Goal: Communication & Community: Answer question/provide support

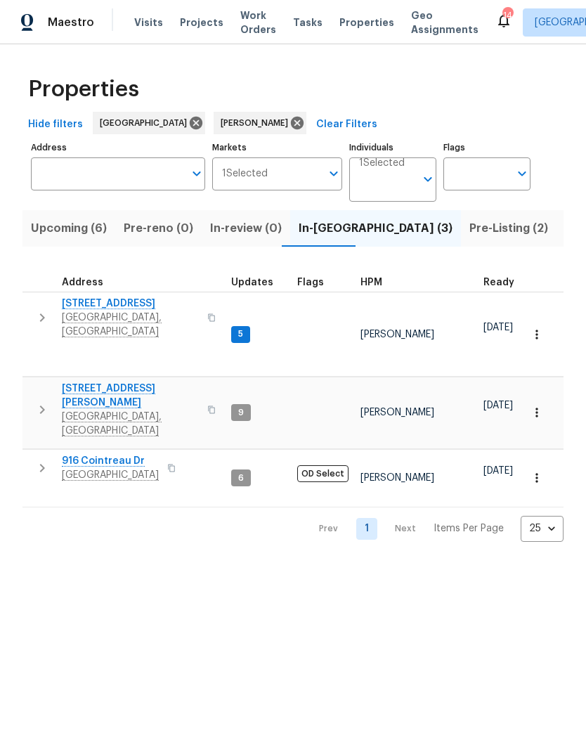
click at [43, 386] on button "button" at bounding box center [42, 410] width 28 height 56
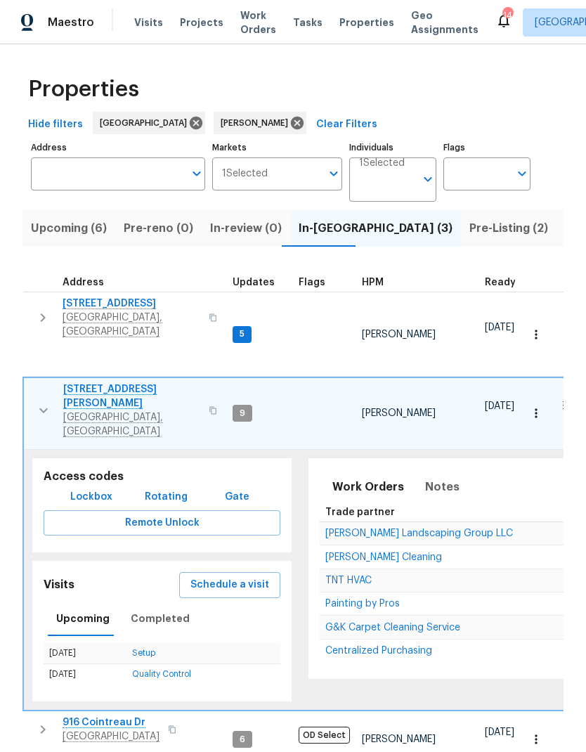
click at [43, 402] on icon "button" at bounding box center [43, 410] width 17 height 17
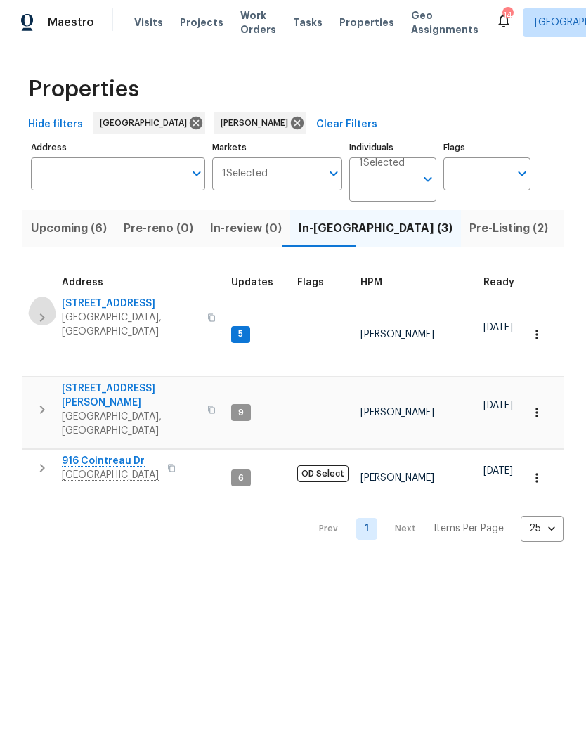
click at [38, 309] on icon "button" at bounding box center [42, 317] width 17 height 17
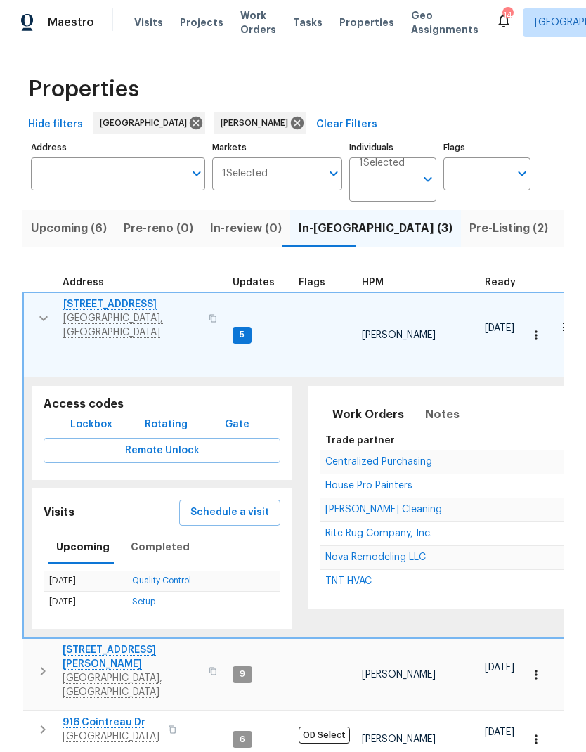
click at [343, 553] on span "Nova Remodeling LLC" at bounding box center [375, 558] width 101 height 10
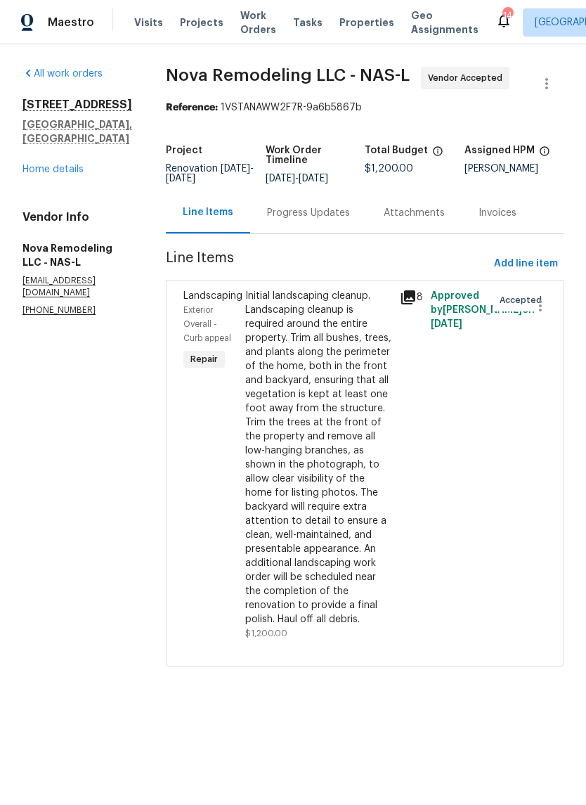
click at [323, 220] on div "Progress Updates" at bounding box center [308, 213] width 83 height 14
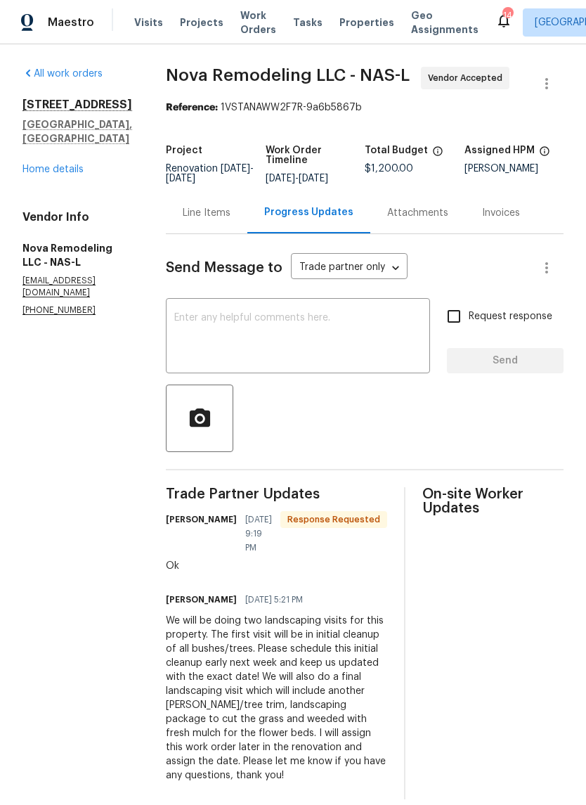
click at [232, 352] on textarea at bounding box center [297, 337] width 247 height 49
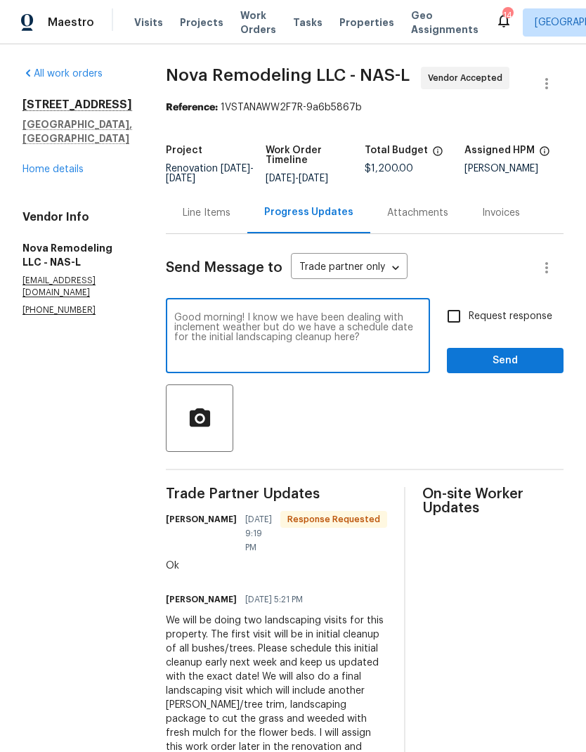
type textarea "Good morning! I know we have been dealing with inclement weather but do we have…"
click at [454, 315] on input "Request response" at bounding box center [454, 317] width 30 height 30
checkbox input "true"
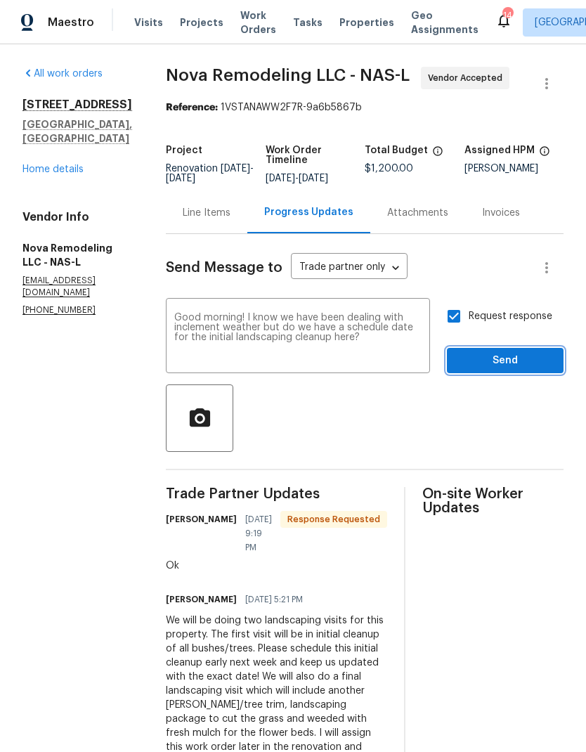
click at [466, 365] on span "Send" at bounding box center [505, 361] width 94 height 18
